Goal: Task Accomplishment & Management: Use online tool/utility

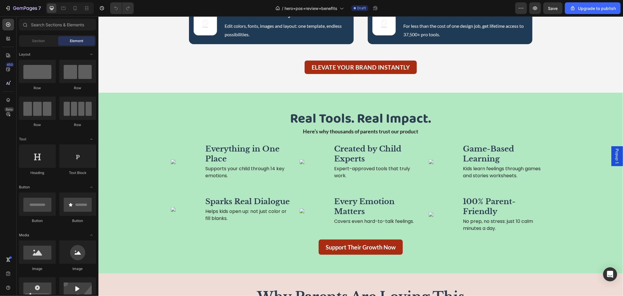
scroll to position [3417, 0]
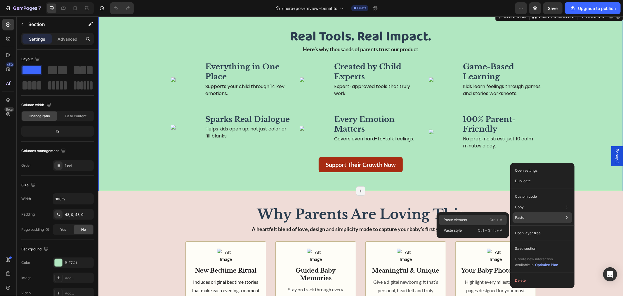
click at [461, 221] on p "Paste element" at bounding box center [456, 219] width 24 height 5
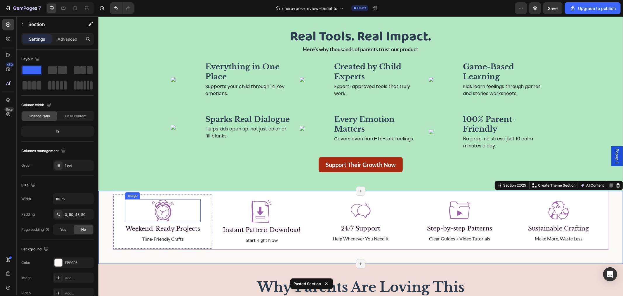
click at [163, 215] on img at bounding box center [162, 210] width 23 height 23
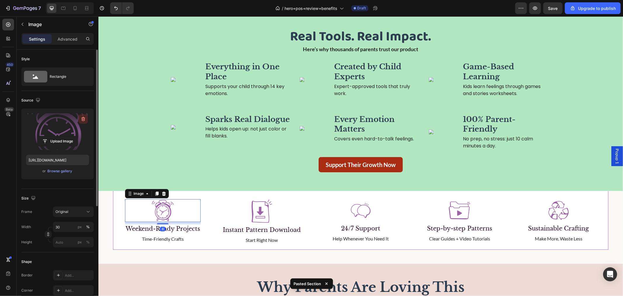
click at [83, 119] on icon "button" at bounding box center [83, 119] width 6 height 6
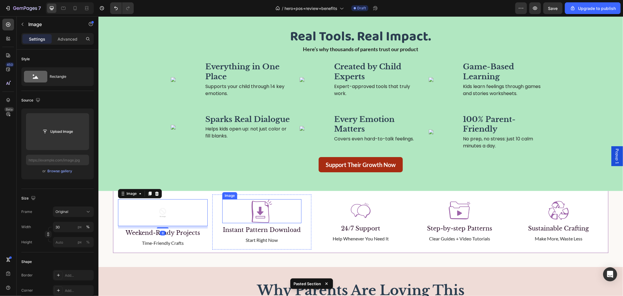
click at [255, 207] on img at bounding box center [262, 211] width 24 height 24
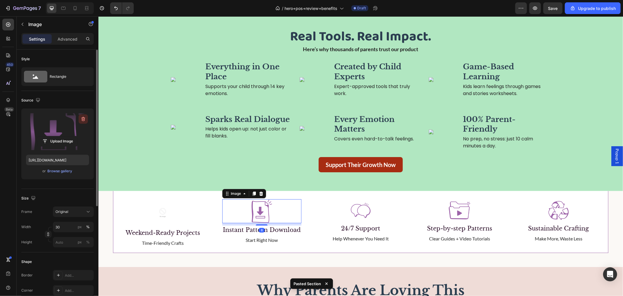
click at [84, 117] on icon "button" at bounding box center [83, 119] width 6 height 6
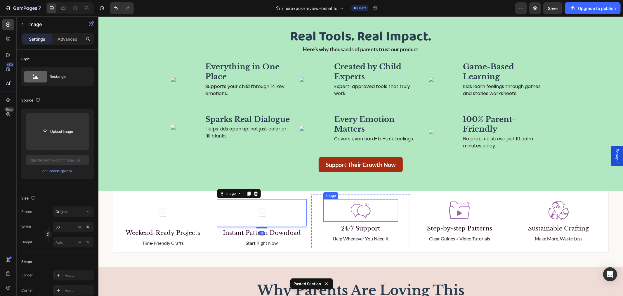
click at [353, 209] on img at bounding box center [361, 210] width 23 height 23
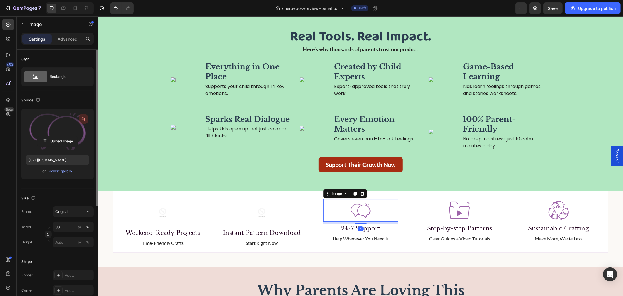
click at [85, 120] on icon "button" at bounding box center [83, 119] width 6 height 6
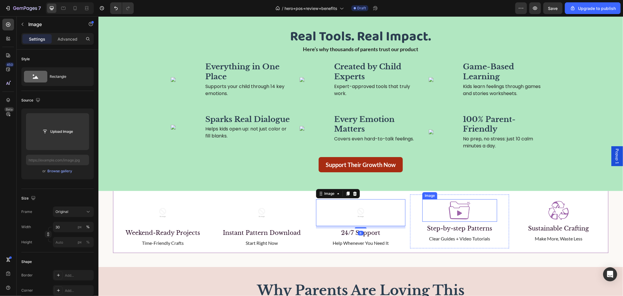
click at [457, 215] on img at bounding box center [459, 210] width 23 height 23
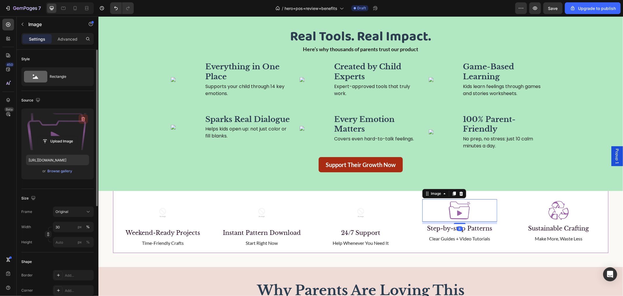
click at [86, 119] on icon "button" at bounding box center [83, 119] width 6 height 6
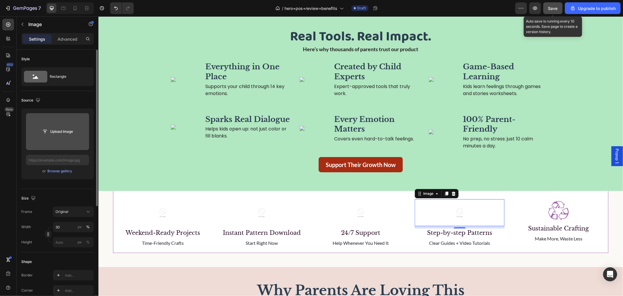
click at [551, 7] on span "Save" at bounding box center [554, 8] width 10 height 5
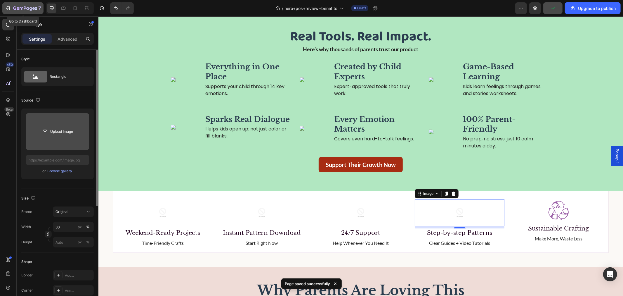
click at [28, 10] on icon "button" at bounding box center [25, 8] width 24 height 5
